Goal: Find specific page/section: Find specific page/section

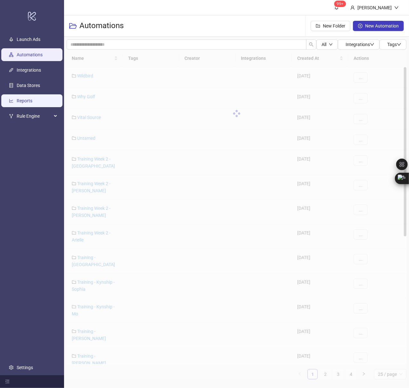
click at [22, 100] on link "Reports" at bounding box center [25, 100] width 16 height 5
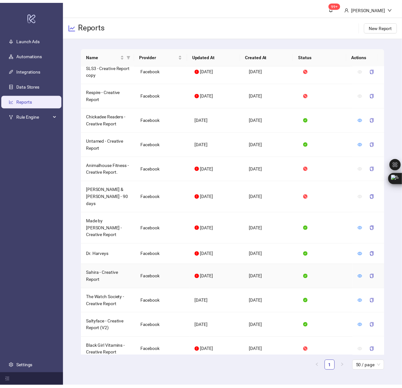
scroll to position [85, 0]
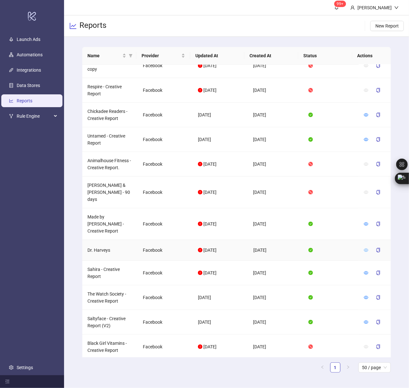
click at [364, 248] on icon "eye" at bounding box center [366, 250] width 4 height 4
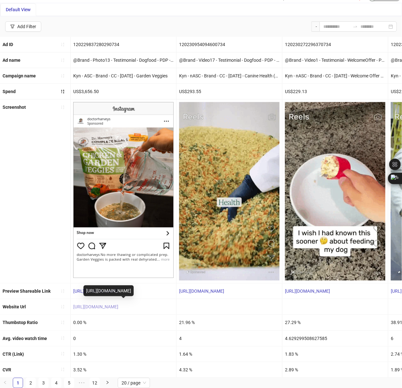
click at [118, 305] on link "[URL][DOMAIN_NAME]" at bounding box center [95, 307] width 45 height 5
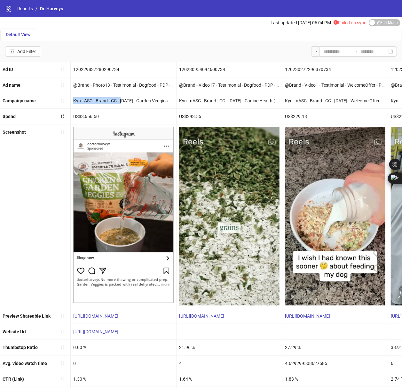
drag, startPoint x: 73, startPoint y: 102, endPoint x: 124, endPoint y: 101, distance: 50.9
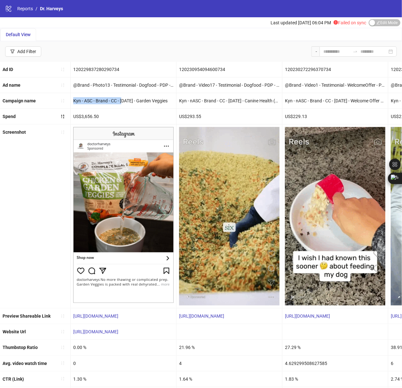
click at [124, 101] on div "Kyn - ASC - Brand - CC - [DATE] - Garden Veggies" at bounding box center [124, 100] width 106 height 15
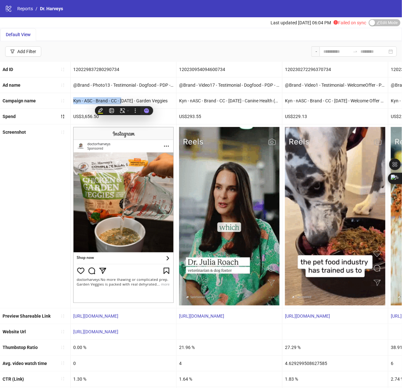
click at [90, 102] on div "Kyn - ASC - Brand - CC - [DATE] - Garden Veggies" at bounding box center [124, 100] width 106 height 15
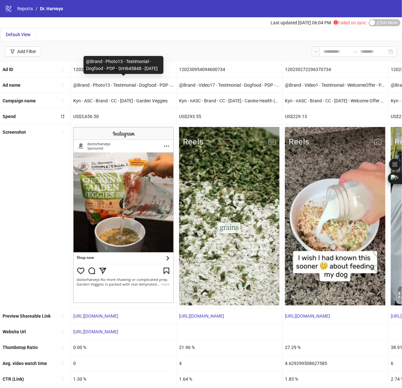
copy div "@Brand - Photo13 - Testimonial - Dogfood - PDP - DrH645848 - [DATE]"
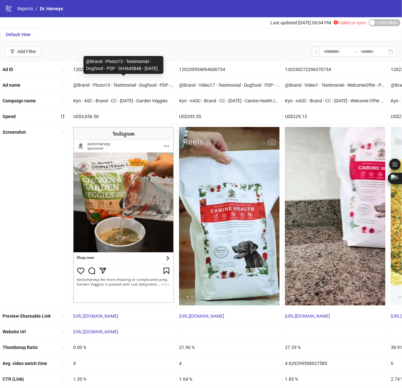
drag, startPoint x: 86, startPoint y: 54, endPoint x: 112, endPoint y: 48, distance: 26.0
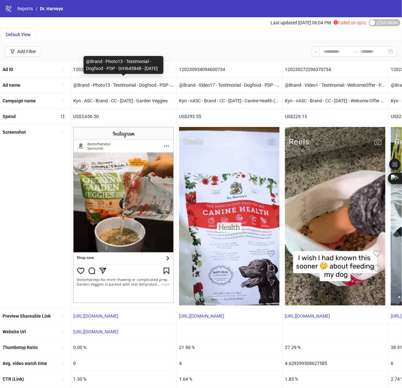
click at [110, 67] on div "@Brand - Photo13 - Testimonial - Dogfood - PDP - DrH645848 - [DATE]" at bounding box center [124, 65] width 80 height 18
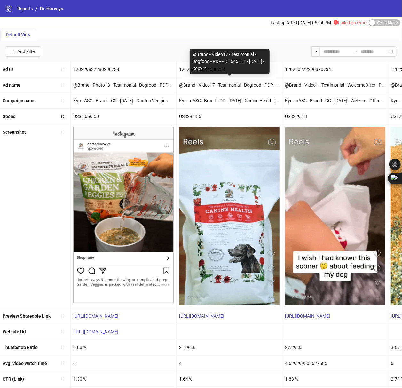
copy div "@Brand - Video17 - Testimonial - Dogfood - PDP - DH645811 - [DATE] - Copy 2"
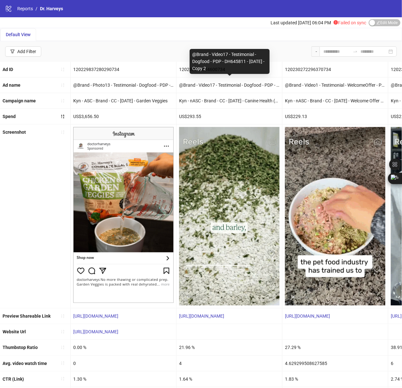
drag, startPoint x: 192, startPoint y: 54, endPoint x: 239, endPoint y: 72, distance: 49.6
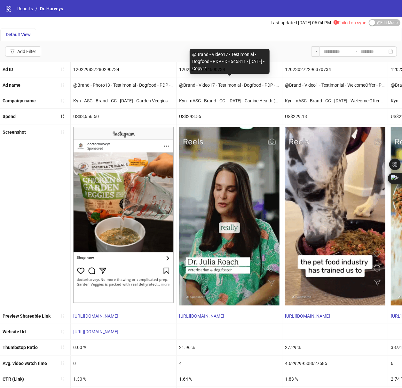
click at [239, 72] on div "@Brand - Video17 - Testimonial - Dogfood - PDP - DH645811 - [DATE] - Copy 2" at bounding box center [230, 61] width 80 height 25
